Goal: Task Accomplishment & Management: Complete application form

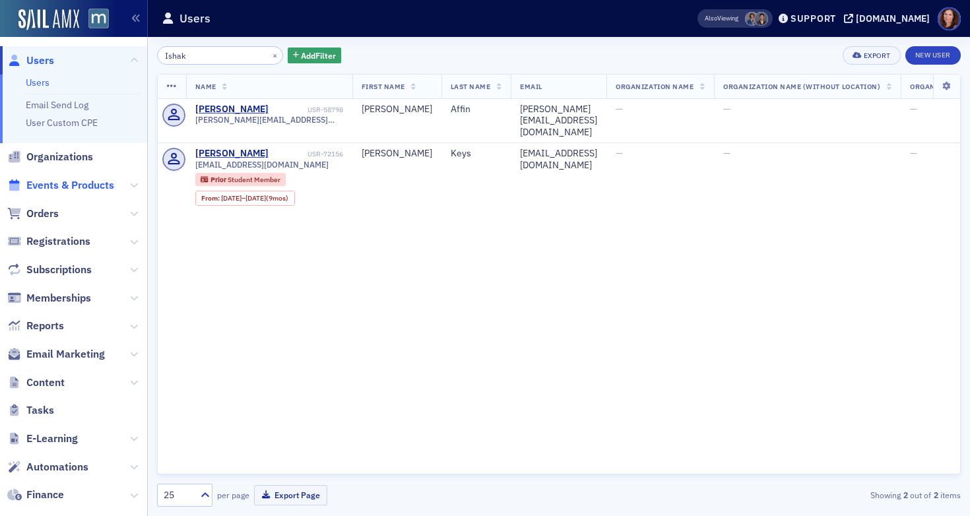
click at [72, 191] on span "Events & Products" at bounding box center [70, 185] width 88 height 15
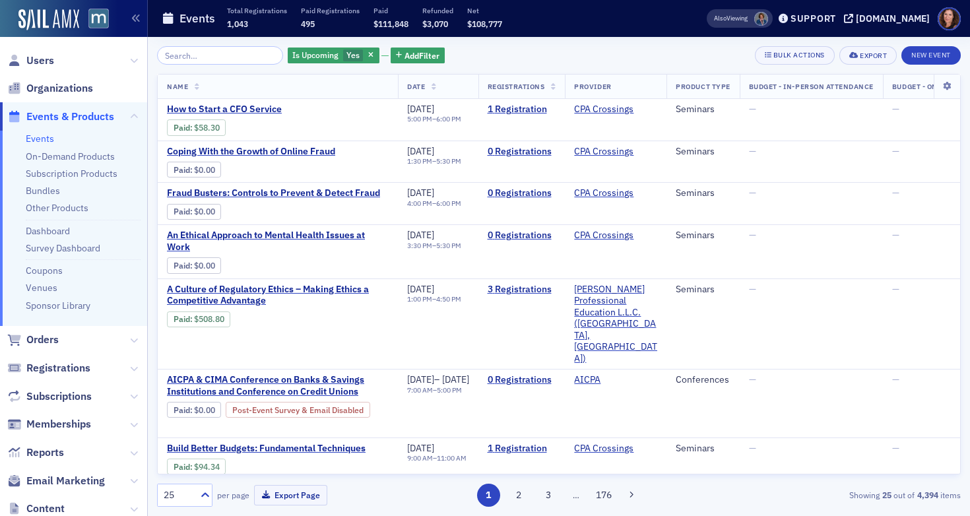
click at [227, 51] on input "search" at bounding box center [220, 55] width 126 height 18
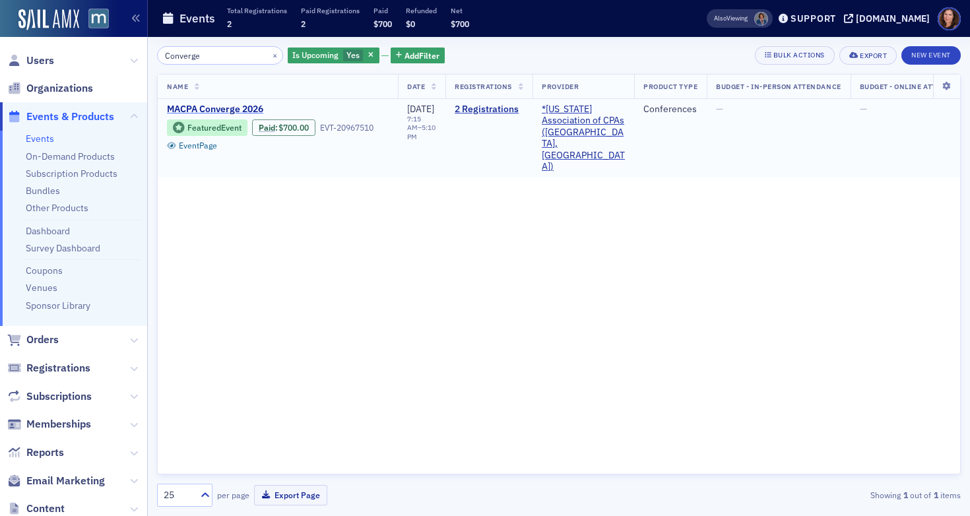
type input "Converge"
click at [209, 106] on span "MACPA Converge 2026" at bounding box center [278, 110] width 222 height 12
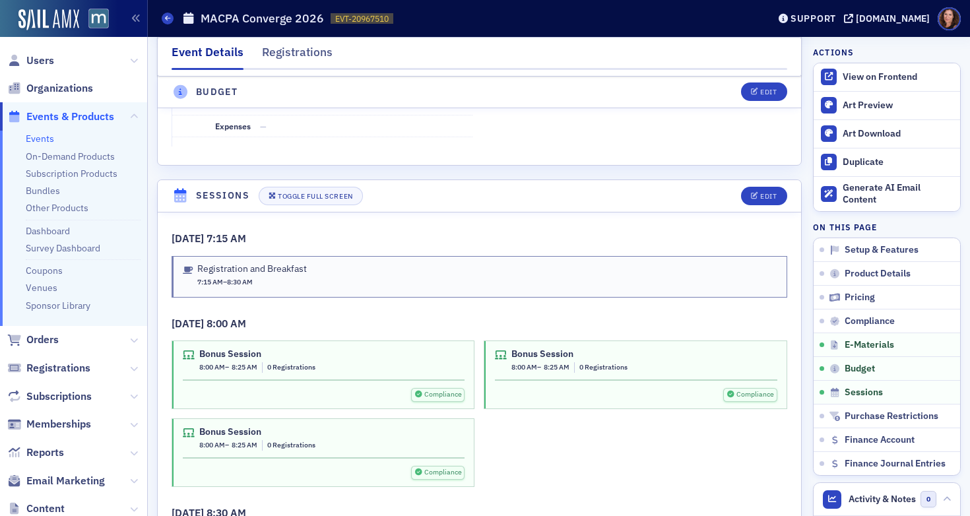
scroll to position [2177, 0]
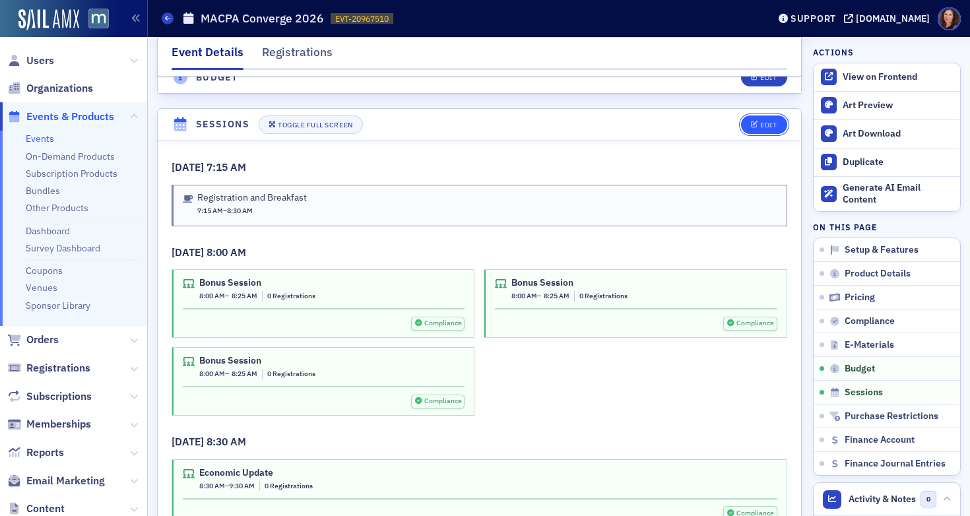
click at [758, 116] on button "Edit" at bounding box center [764, 125] width 46 height 18
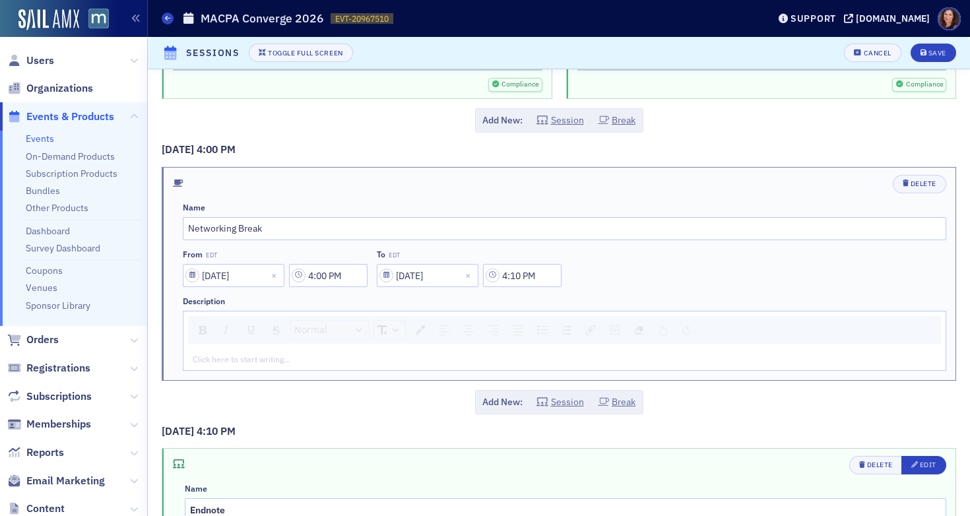
scroll to position [5617, 0]
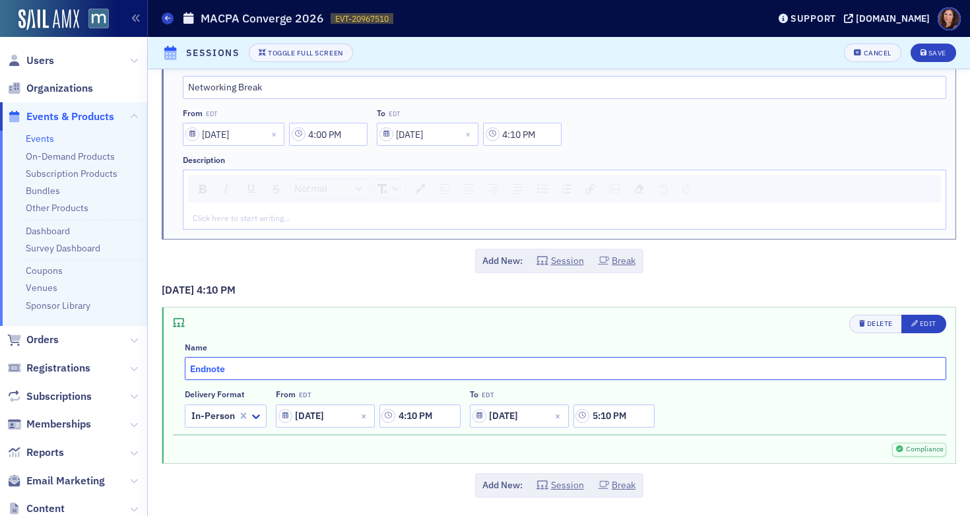
click at [430, 368] on input "Endnote" at bounding box center [566, 368] width 762 height 23
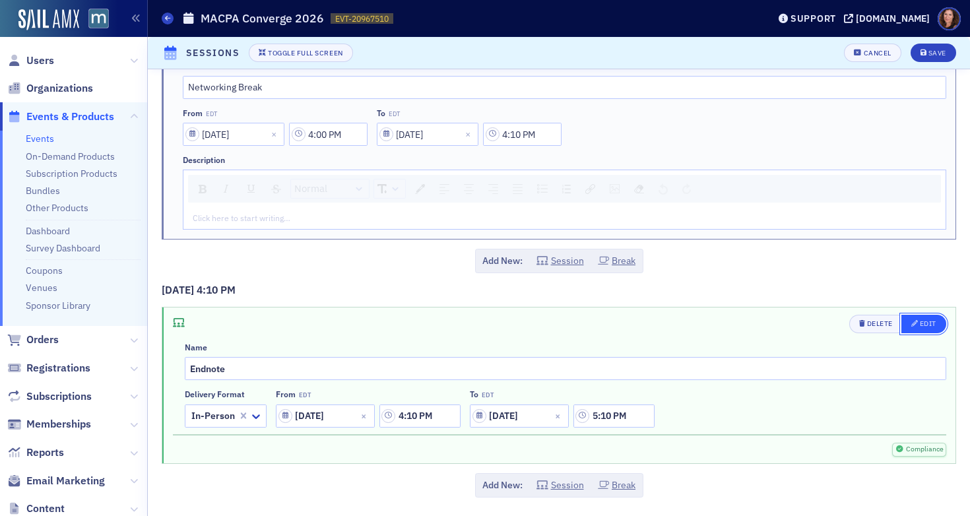
click at [920, 320] on div "Edit" at bounding box center [928, 323] width 17 height 7
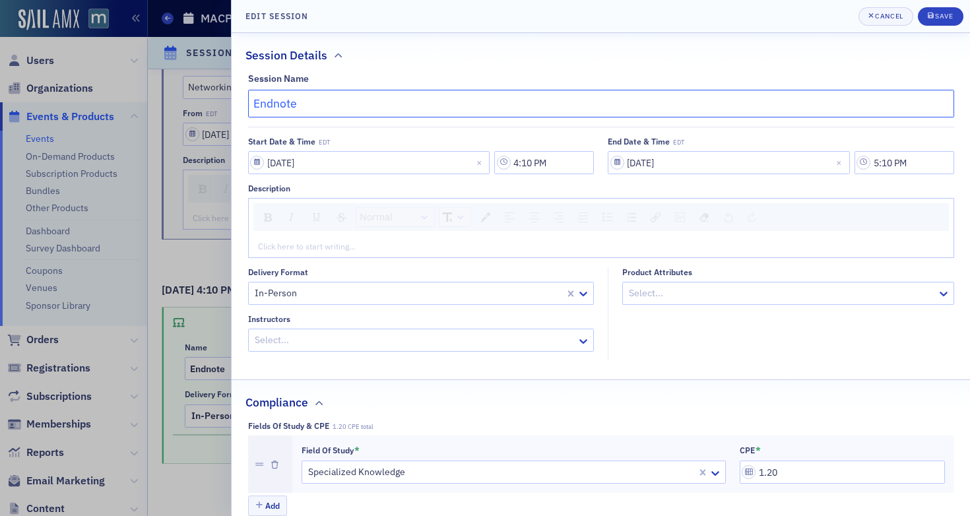
click at [323, 107] on input "Endnote" at bounding box center [601, 104] width 706 height 28
paste input "SEE Clearly: Realigning Purpose Through Passion, Play, and [PERSON_NAME]"
type input "SEE Clearly: Realigning Purpose Through Passion, Play, and [PERSON_NAME]"
click at [346, 343] on div at bounding box center [414, 340] width 323 height 17
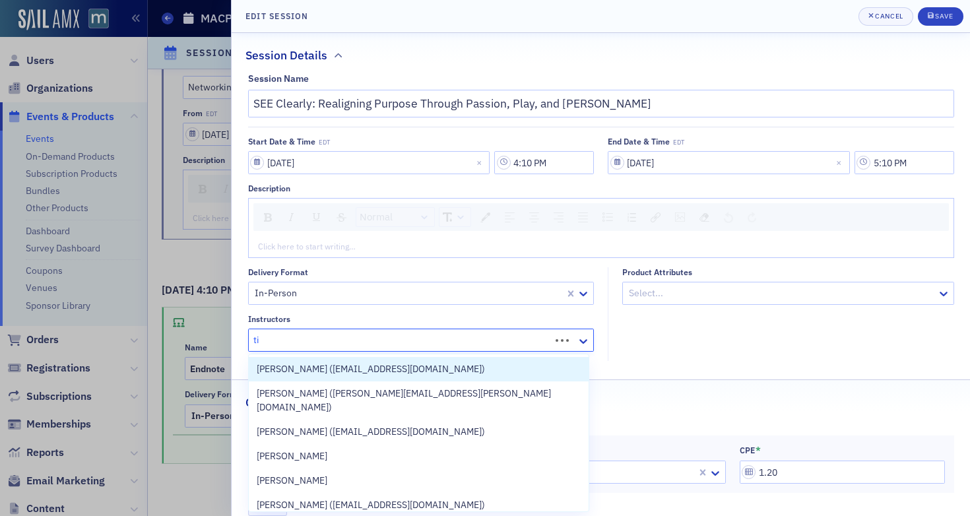
type input "t"
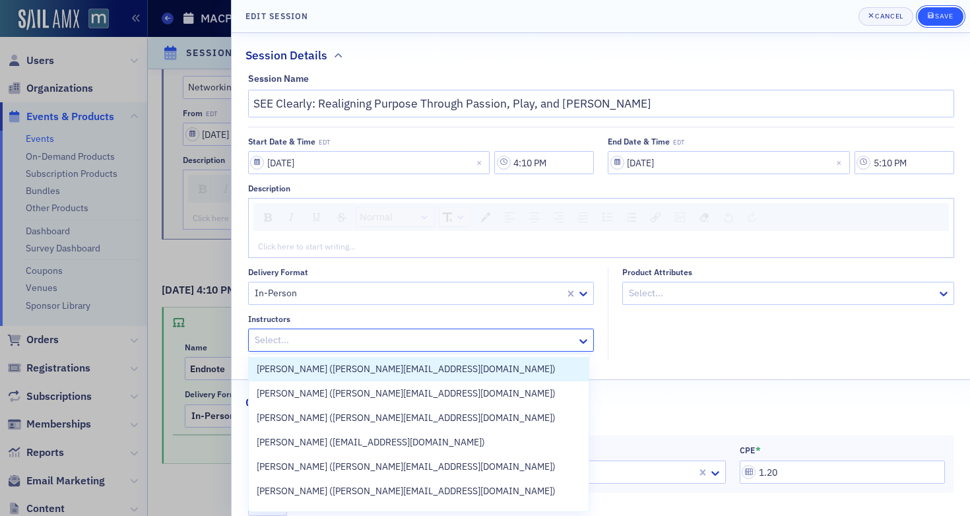
click at [942, 13] on div "Save" at bounding box center [944, 16] width 18 height 7
type input "SEE Clearly: Realigning Purpose Through Passion, Play, and [PERSON_NAME]"
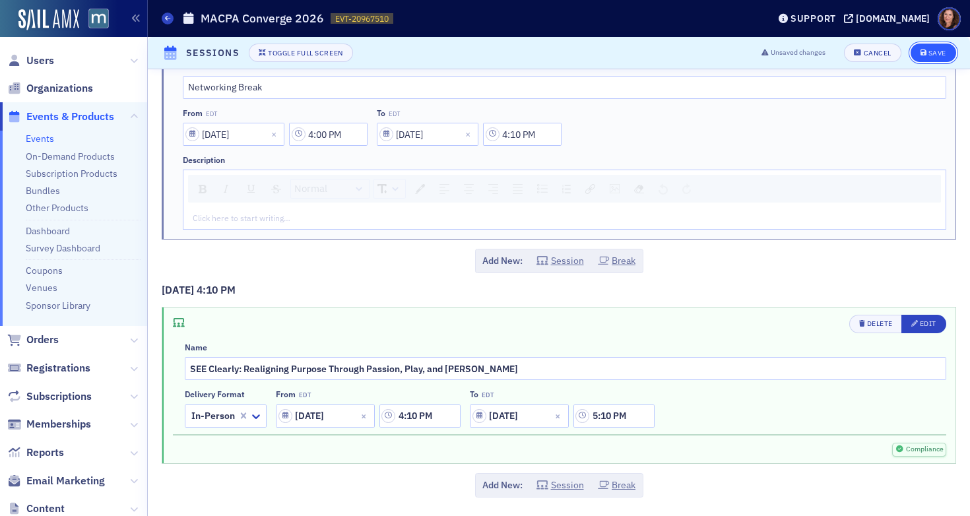
click at [929, 55] on div "Save" at bounding box center [938, 53] width 18 height 7
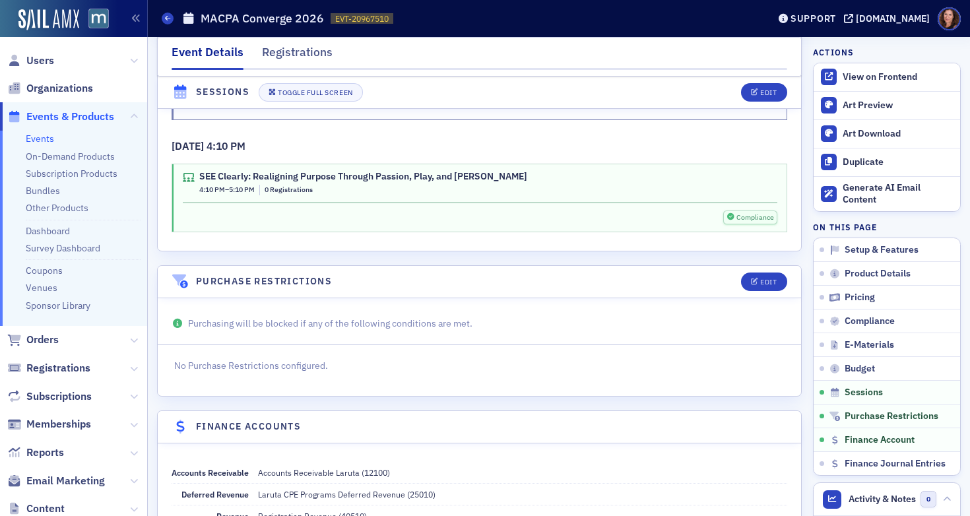
scroll to position [4039, 0]
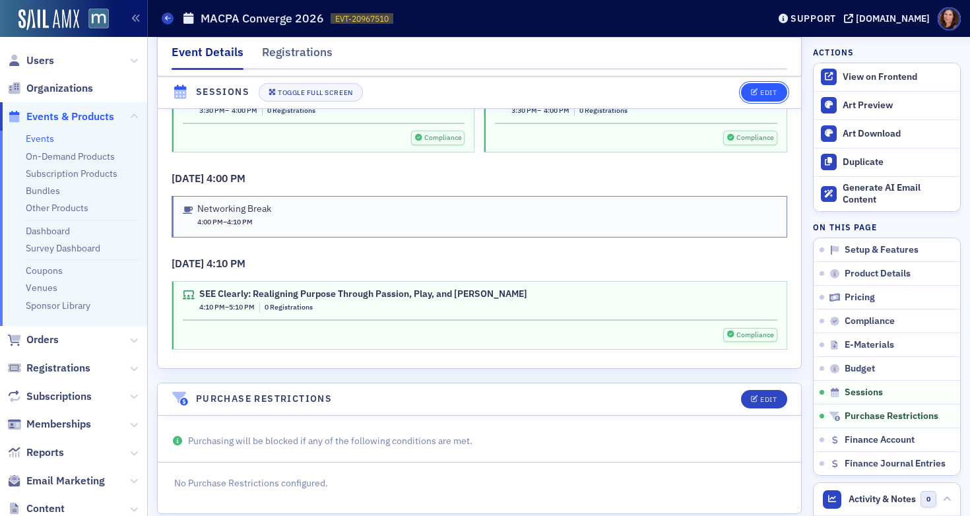
click at [760, 89] on div "Edit" at bounding box center [768, 92] width 17 height 7
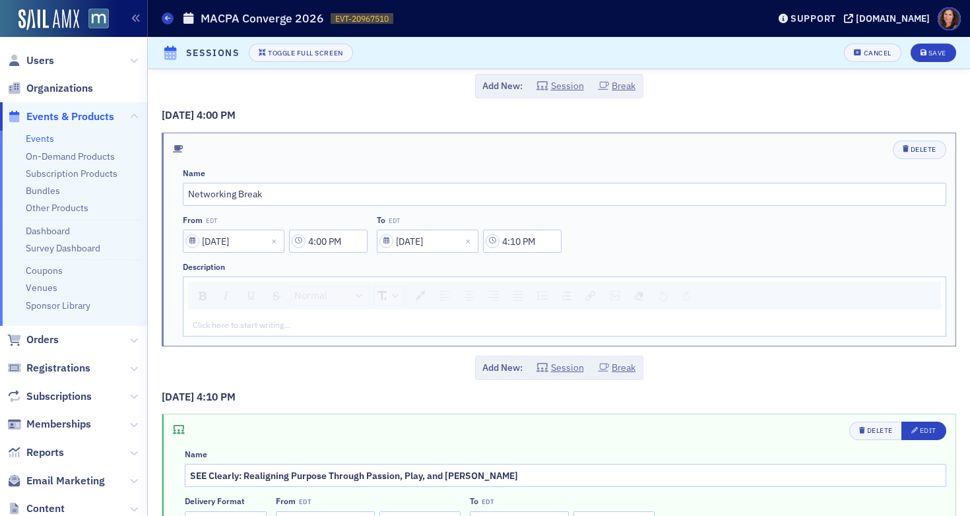
scroll to position [5617, 0]
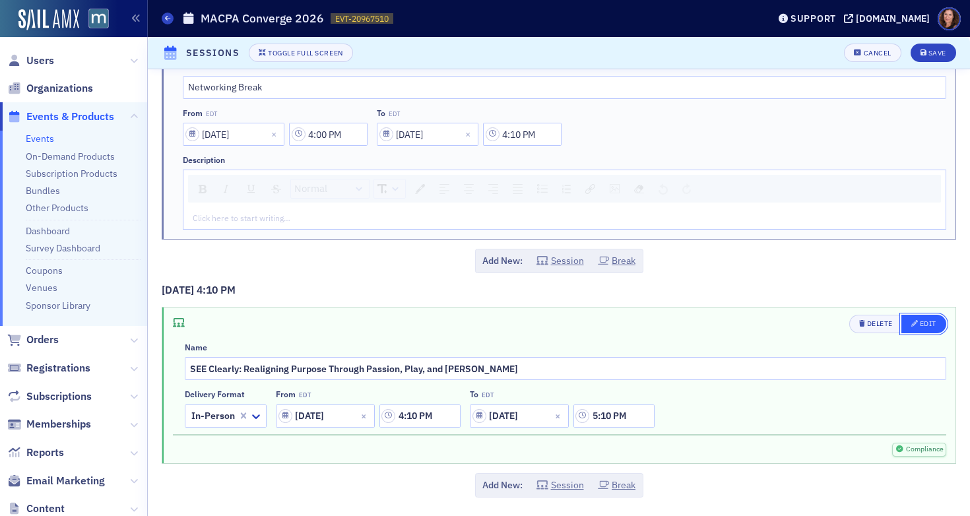
click at [920, 325] on div "Edit" at bounding box center [928, 323] width 17 height 7
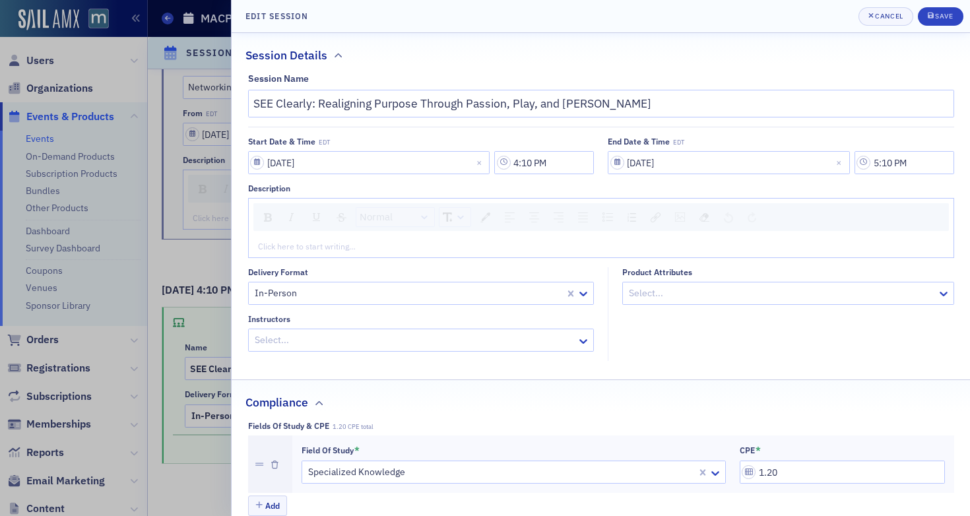
click at [420, 245] on div "rdw-editor" at bounding box center [602, 246] width 686 height 12
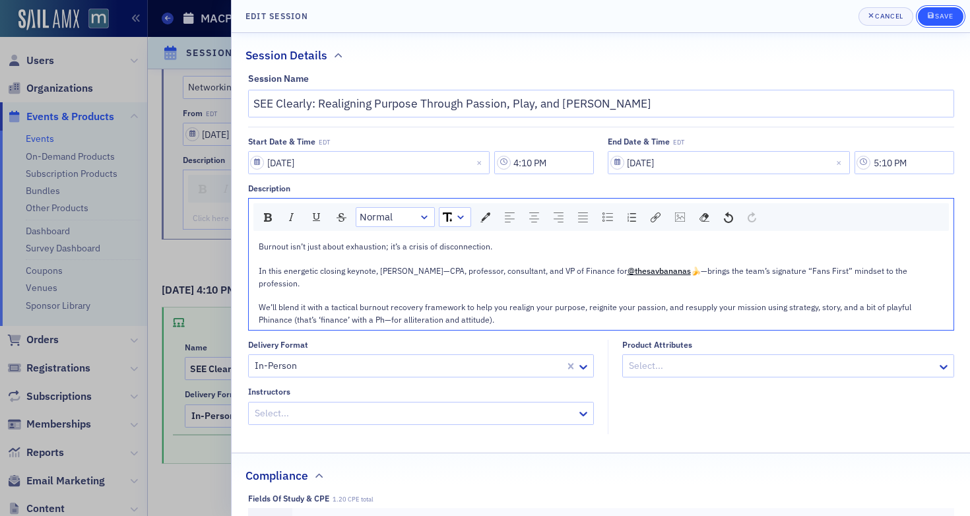
click at [942, 15] on div "Save" at bounding box center [944, 16] width 18 height 7
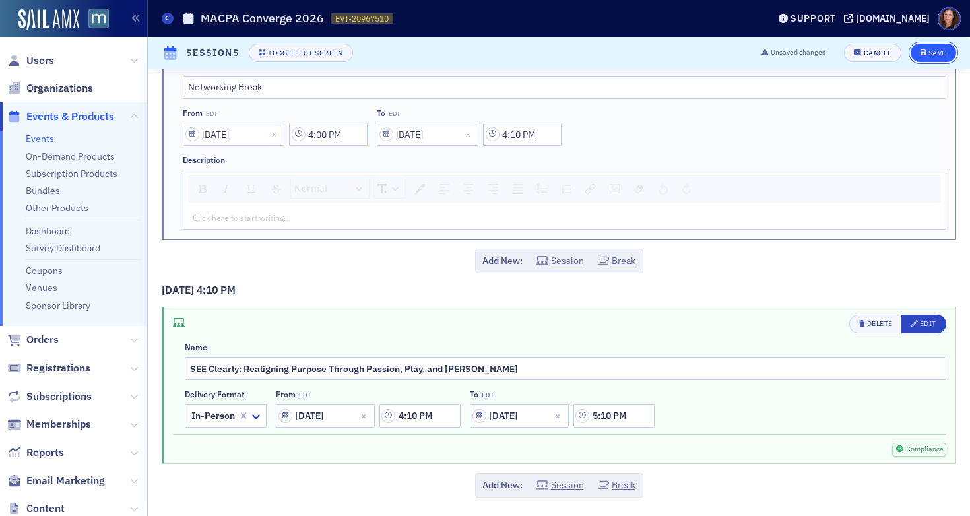
click at [929, 51] on div "Save" at bounding box center [938, 53] width 18 height 7
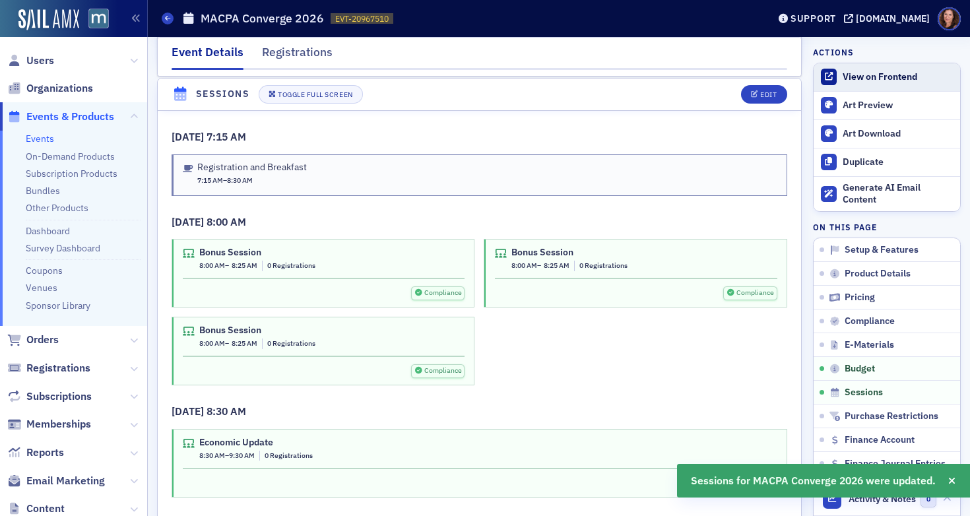
click at [867, 77] on div "View on Frontend" at bounding box center [898, 77] width 111 height 12
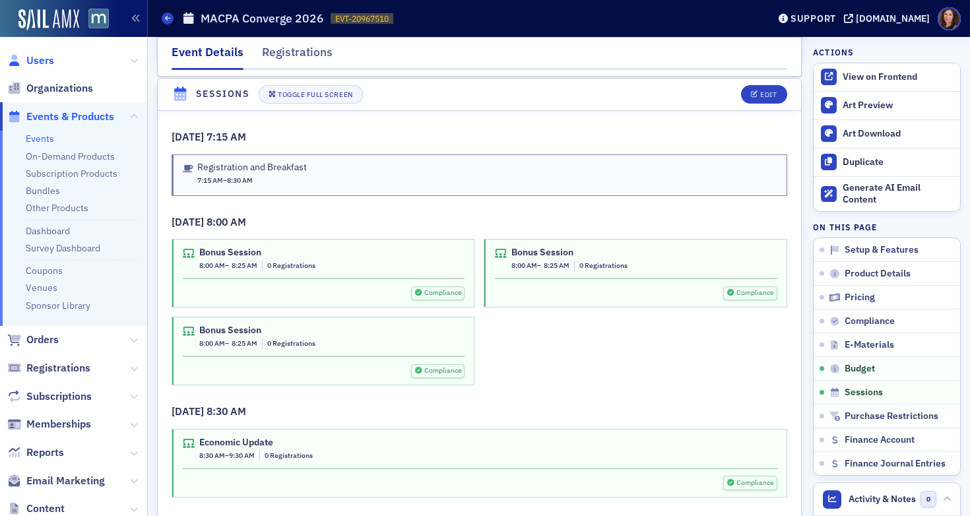
click at [32, 55] on span "Users" at bounding box center [40, 60] width 28 height 15
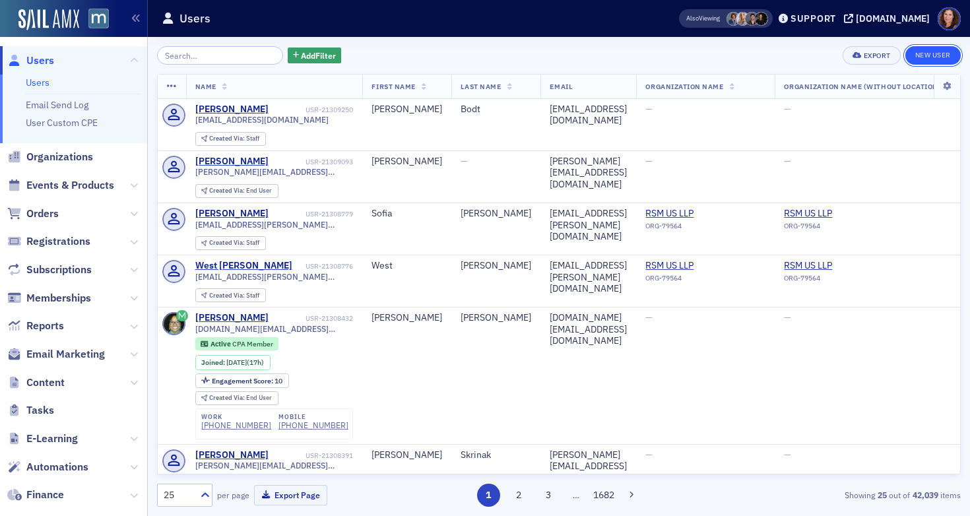
click at [931, 53] on link "New User" at bounding box center [933, 55] width 55 height 18
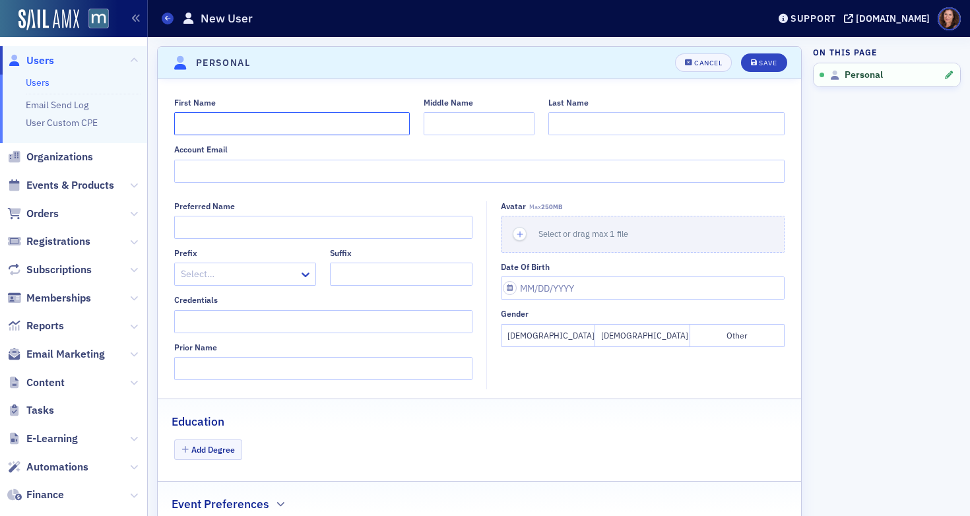
click at [306, 123] on input "First Name" at bounding box center [292, 123] width 236 height 23
type input "[PERSON_NAME]"
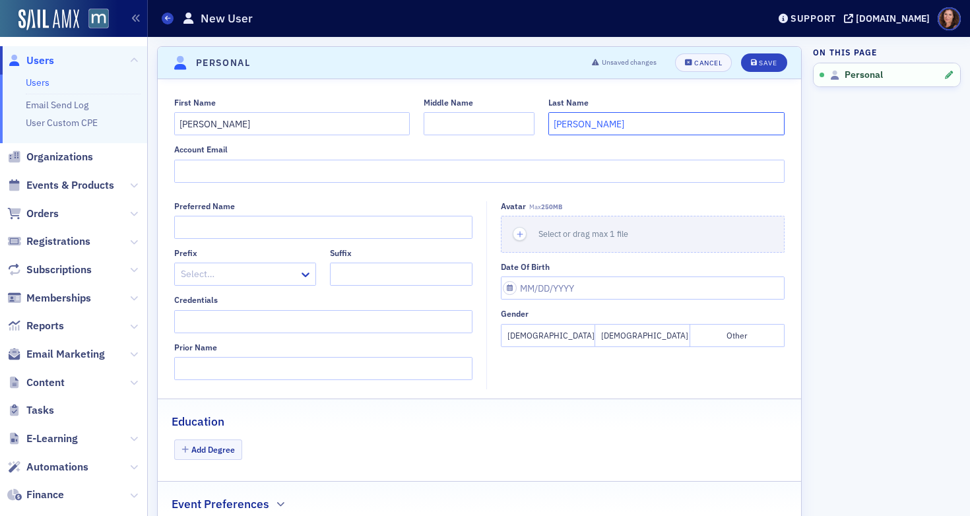
type input "[PERSON_NAME]"
click at [225, 168] on input "Account Email" at bounding box center [479, 171] width 611 height 23
paste input "[EMAIL_ADDRESS][DOMAIN_NAME]"
type input "[EMAIL_ADDRESS][DOMAIN_NAME]"
click at [224, 321] on input "Credentials" at bounding box center [323, 321] width 298 height 23
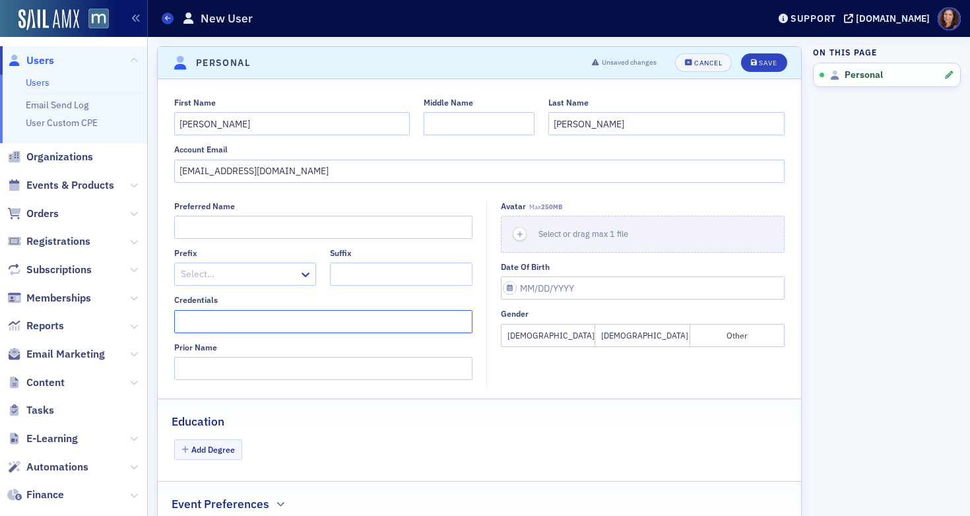
type input "A"
type input "CPA, CFE"
click at [759, 59] on div "Save" at bounding box center [768, 62] width 18 height 7
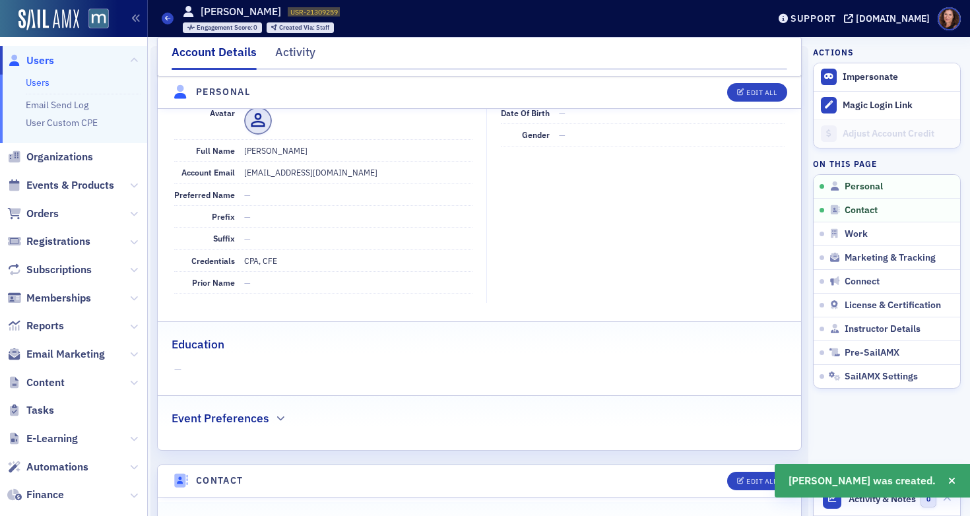
scroll to position [159, 0]
